Goal: Information Seeking & Learning: Check status

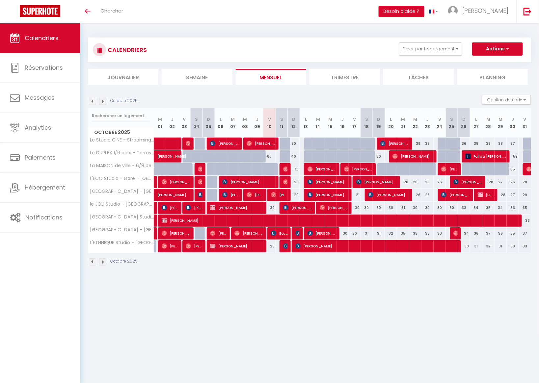
click at [298, 233] on img at bounding box center [297, 233] width 5 height 5
select select "OK"
select select "KO"
select select "0"
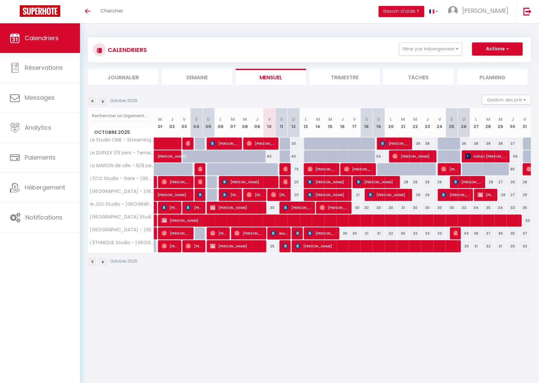
select select "1"
select select
select select "27694"
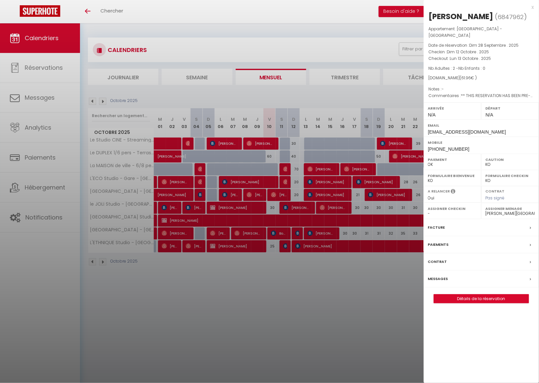
click at [267, 289] on div at bounding box center [269, 191] width 539 height 383
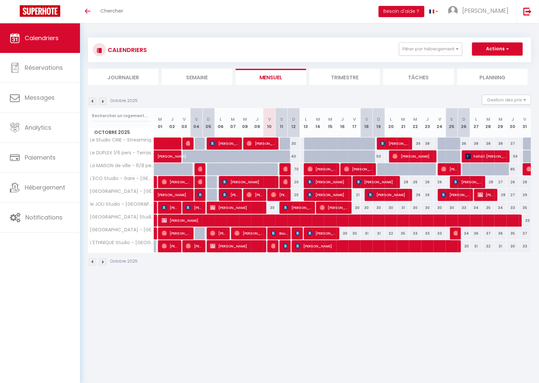
click at [102, 98] on img at bounding box center [102, 101] width 7 height 7
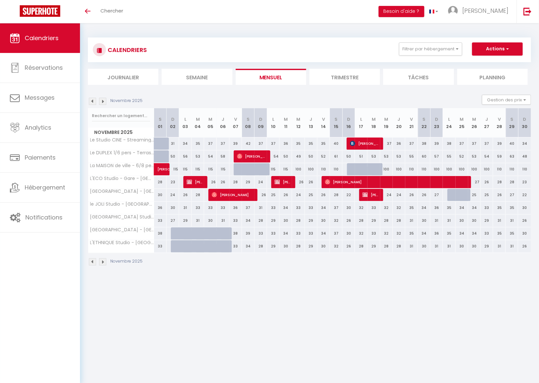
click at [91, 101] on img at bounding box center [92, 101] width 7 height 7
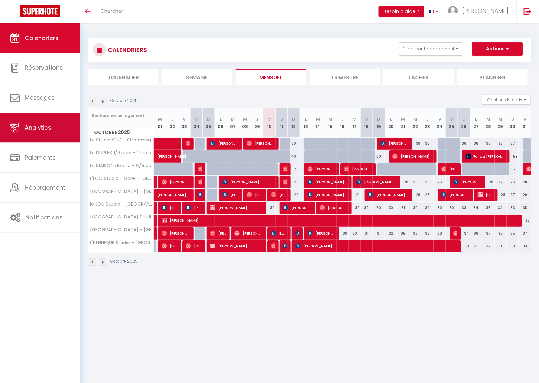
click at [47, 132] on link "Analytics" at bounding box center [40, 128] width 80 height 30
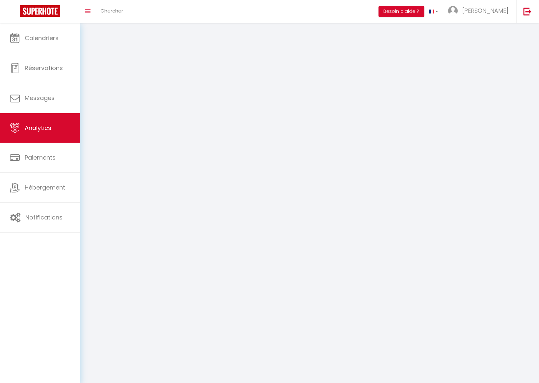
select select "2025"
select select "10"
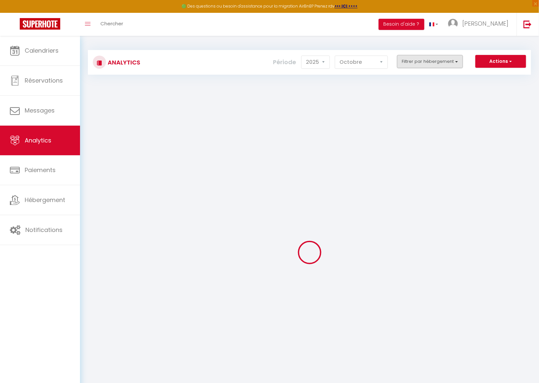
click at [422, 64] on button "Filtrer par hébergement" at bounding box center [430, 61] width 66 height 13
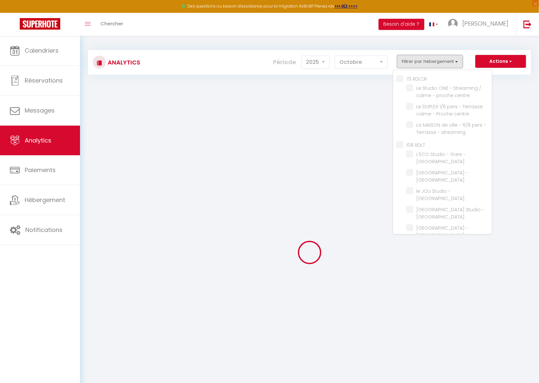
checkbox RDLCR "false"
checkbox centre "false"
checkbox streaming "false"
checkbox RDLT "false"
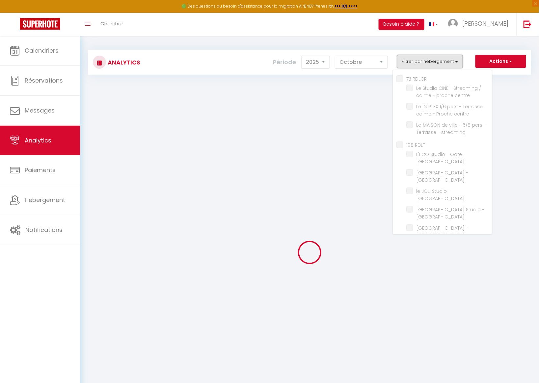
checkbox Blossac "false"
checkbox ville "false"
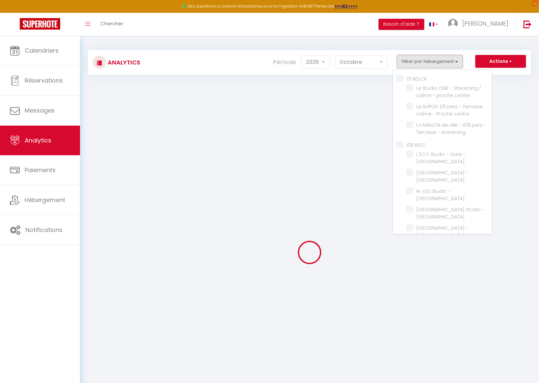
checkbox ville "false"
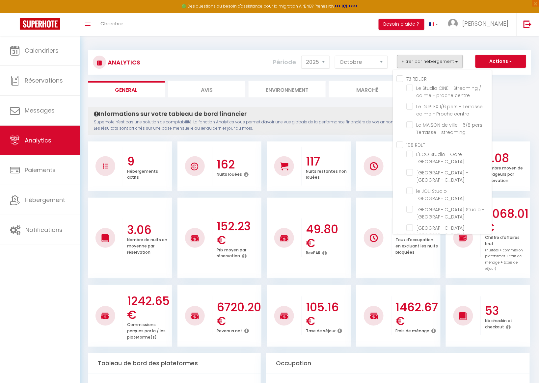
click at [400, 78] on RDLCR "73 RDLCR" at bounding box center [443, 78] width 95 height 7
checkbox RDLCR "true"
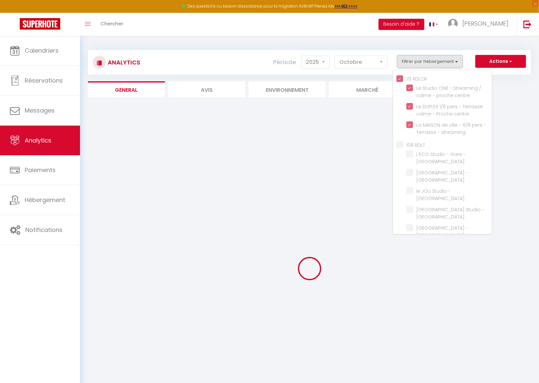
checkbox centre "true"
checkbox streaming "true"
checkbox Blossac "false"
checkbox ville "false"
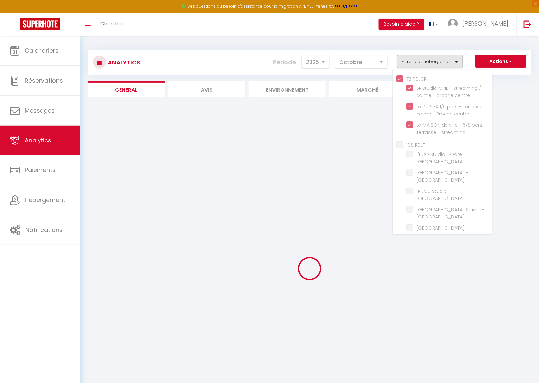
checkbox ville "false"
click at [317, 47] on div "Analytics Actions Génération SuperConciergerie Génération SuperAnalyzer Générat…" at bounding box center [309, 59] width 443 height 31
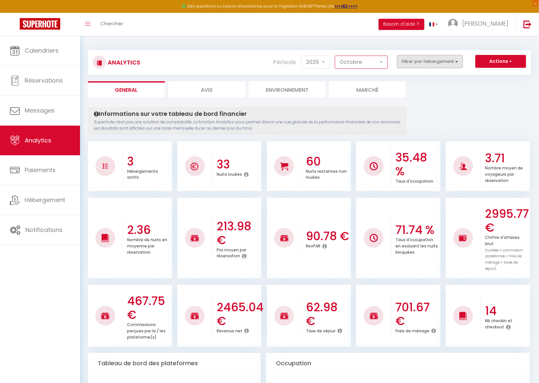
click at [401, 65] on button "Filtrer par hébergement" at bounding box center [430, 61] width 66 height 13
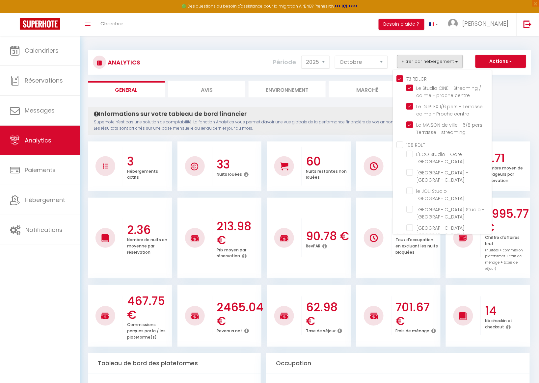
click at [399, 141] on RDLT "108 RDLT" at bounding box center [443, 144] width 95 height 7
checkbox RDLT "true"
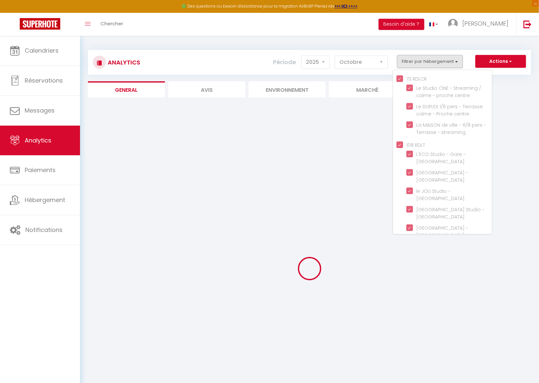
checkbox Blossac "true"
checkbox ville "true"
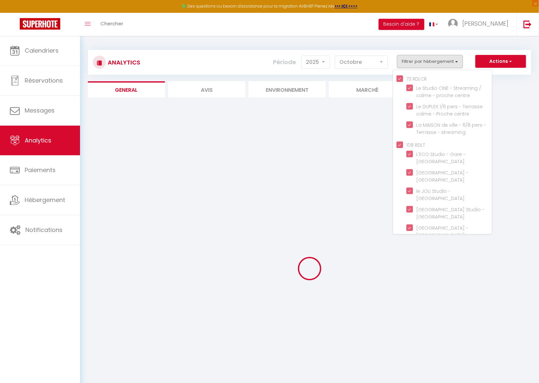
checkbox ville "true"
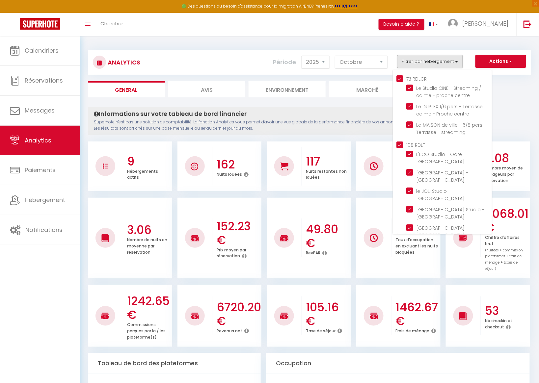
click at [401, 78] on RDLCR "73 RDLCR" at bounding box center [443, 78] width 95 height 7
checkbox RDLCR "false"
checkbox centre "false"
checkbox streaming "false"
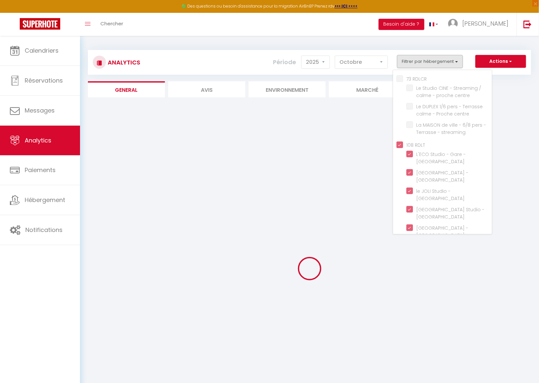
click at [380, 47] on div "Analytics Actions Génération SuperConciergerie Génération SuperAnalyzer Générat…" at bounding box center [309, 59] width 443 height 31
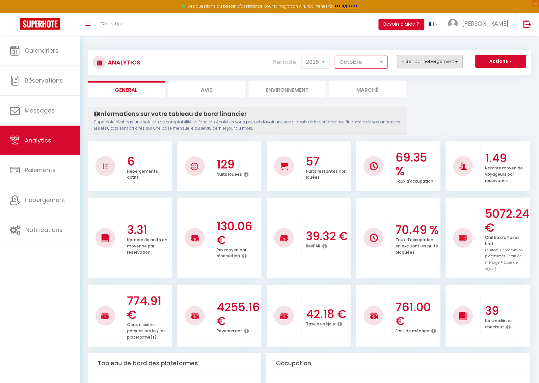
click at [429, 60] on button "Filtrer par hébergement" at bounding box center [430, 61] width 66 height 13
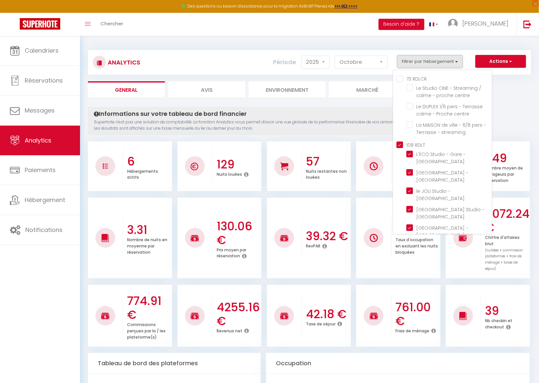
click at [399, 143] on RDLT "108 RDLT" at bounding box center [443, 144] width 95 height 7
checkbox RDLT "false"
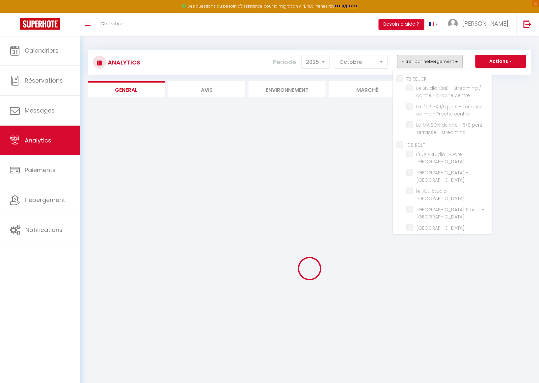
checkbox Blossac "false"
checkbox ville "false"
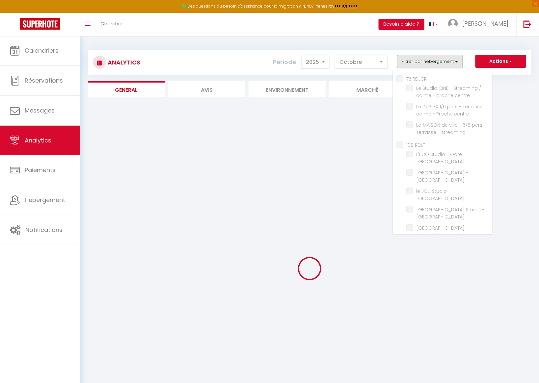
checkbox ville "false"
click at [270, 49] on div "Analytics Actions Génération SuperConciergerie Génération SuperAnalyzer Générat…" at bounding box center [309, 59] width 443 height 31
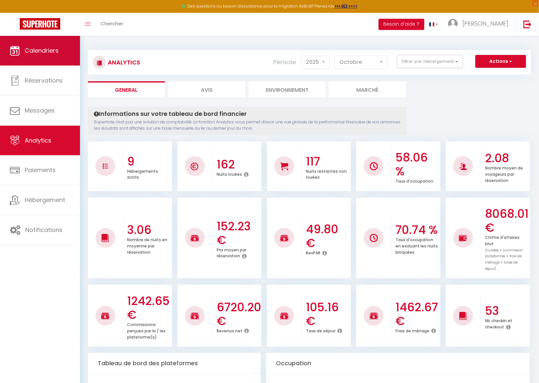
click at [52, 57] on link "Calendriers" at bounding box center [40, 51] width 80 height 30
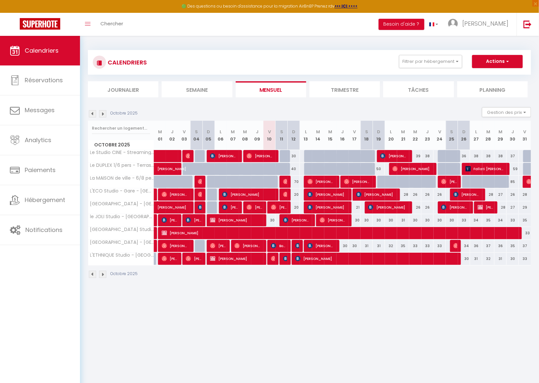
click at [105, 273] on img at bounding box center [102, 274] width 7 height 7
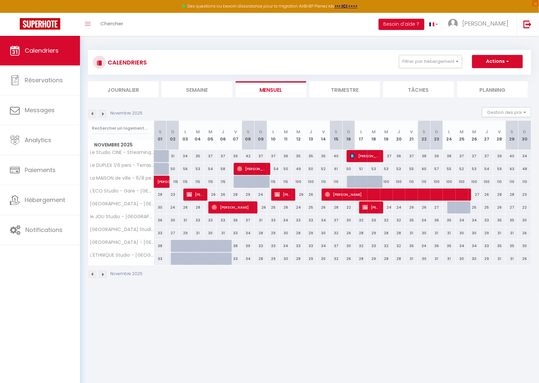
click at [105, 276] on img at bounding box center [102, 274] width 7 height 7
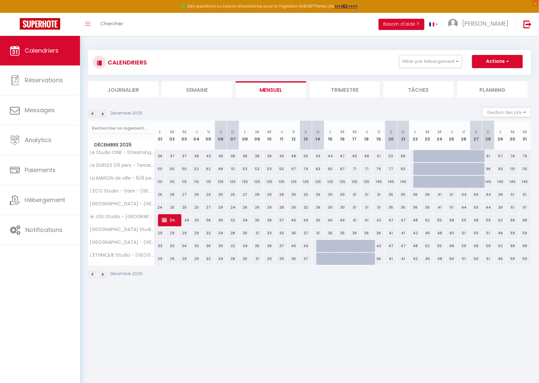
click at [102, 274] on img at bounding box center [102, 274] width 7 height 7
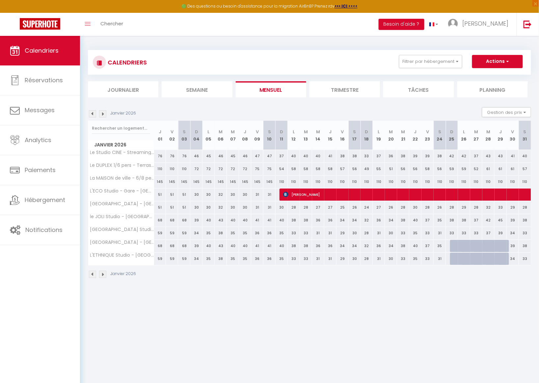
click at [102, 274] on img at bounding box center [102, 274] width 7 height 7
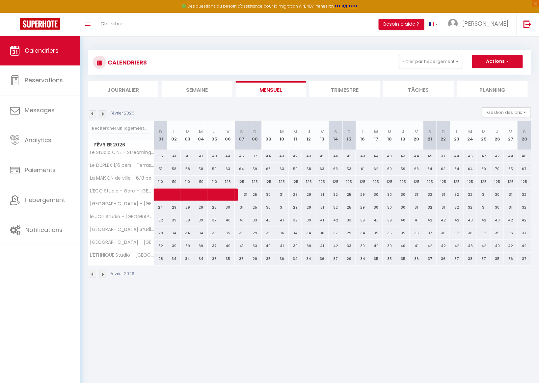
click at [94, 275] on img at bounding box center [92, 274] width 7 height 7
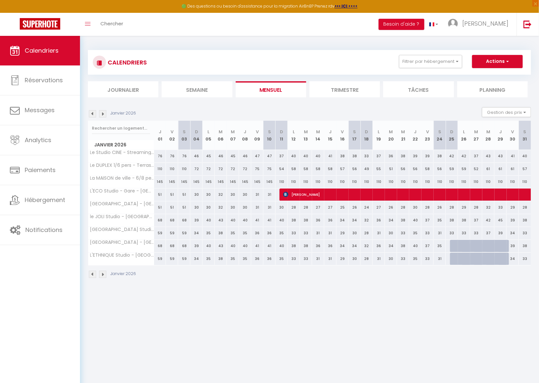
click at [94, 275] on img at bounding box center [92, 274] width 7 height 7
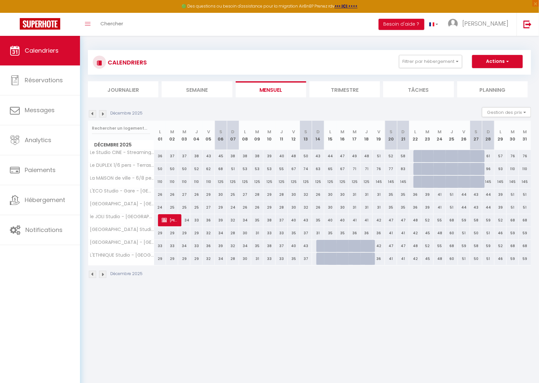
click at [94, 275] on img at bounding box center [92, 274] width 7 height 7
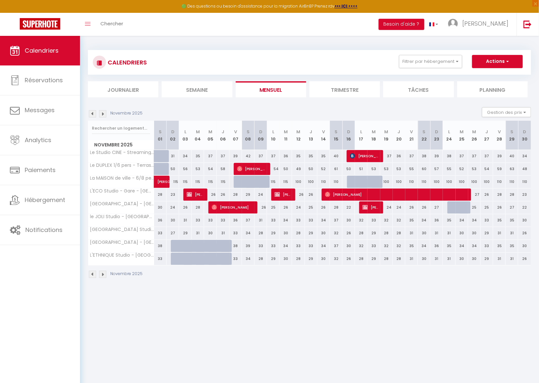
click at [95, 273] on img at bounding box center [92, 274] width 7 height 7
